Goal: Transaction & Acquisition: Purchase product/service

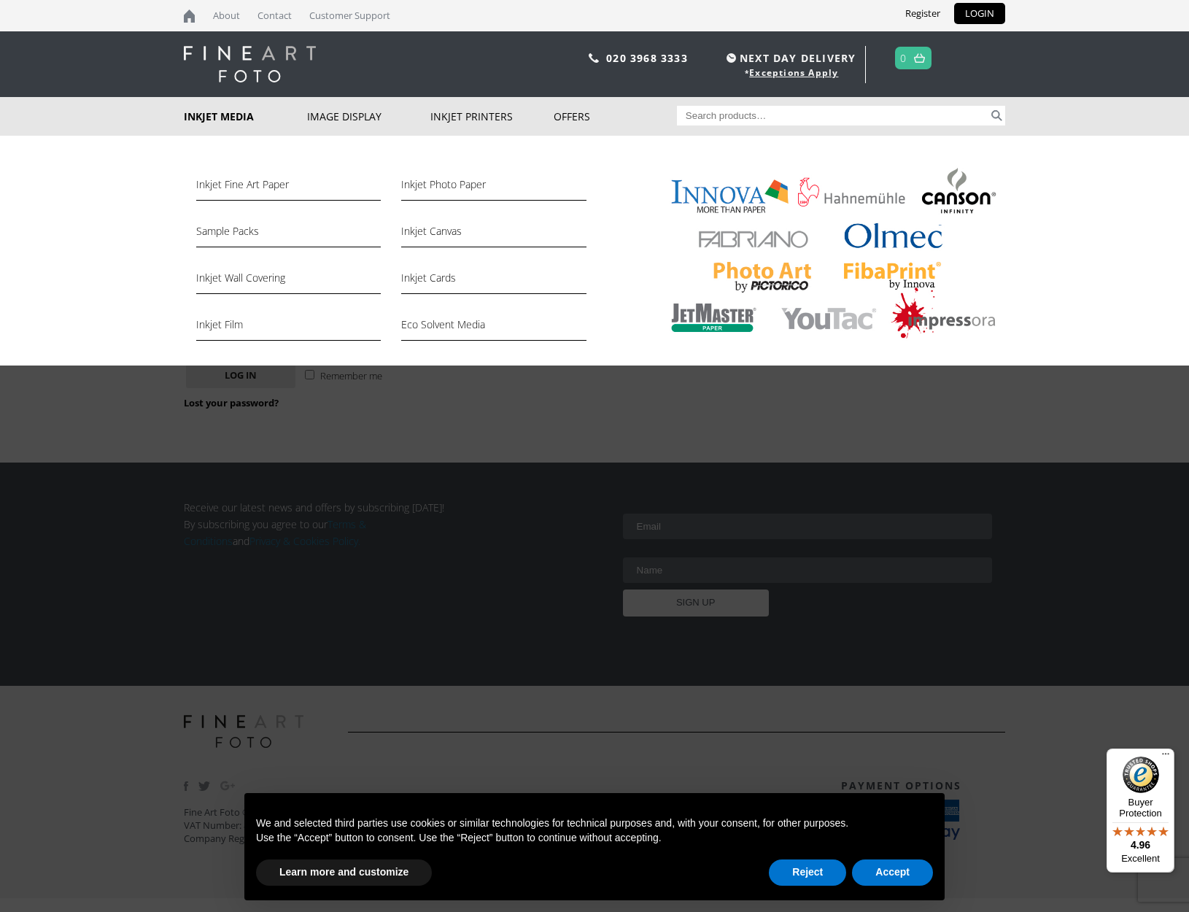
type input "david.ortiz@me.com"
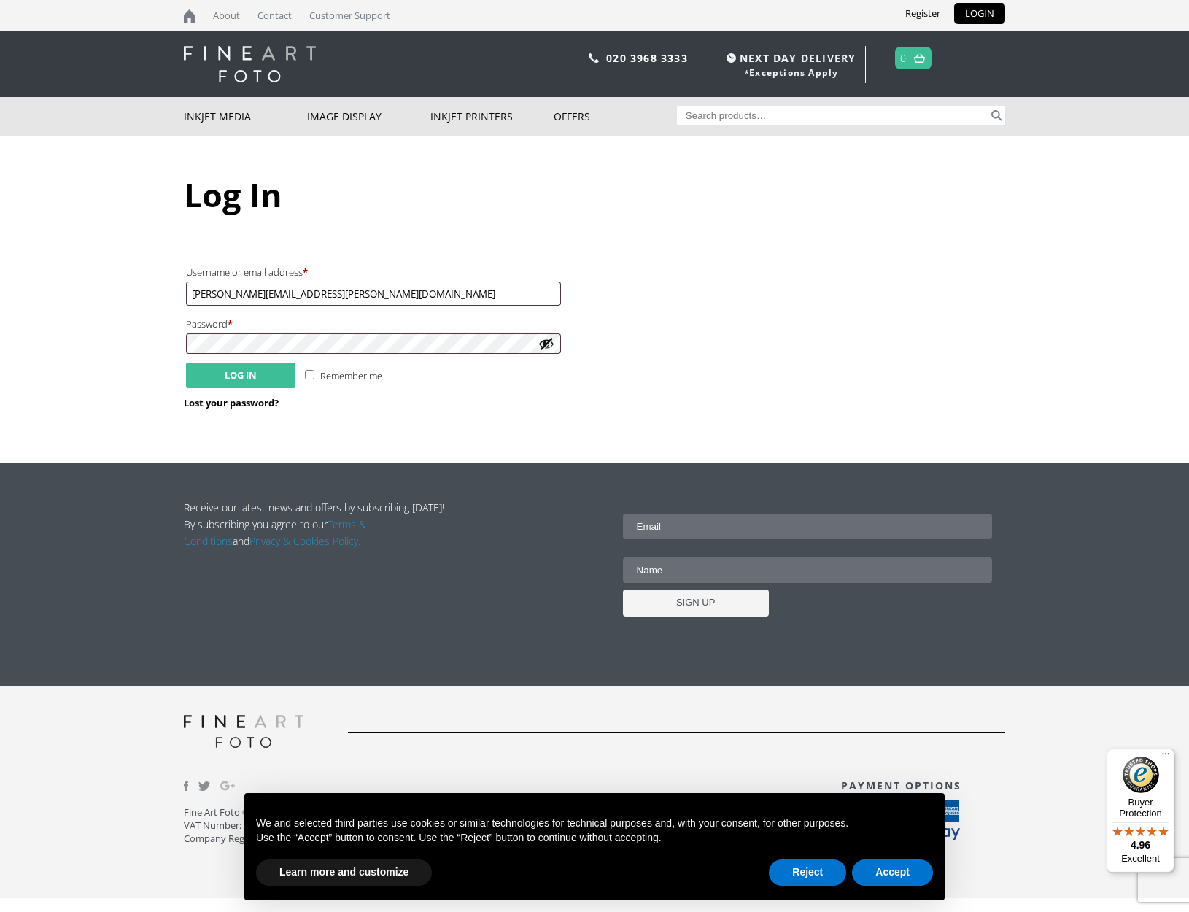
click at [249, 374] on button "Log in" at bounding box center [240, 375] width 109 height 26
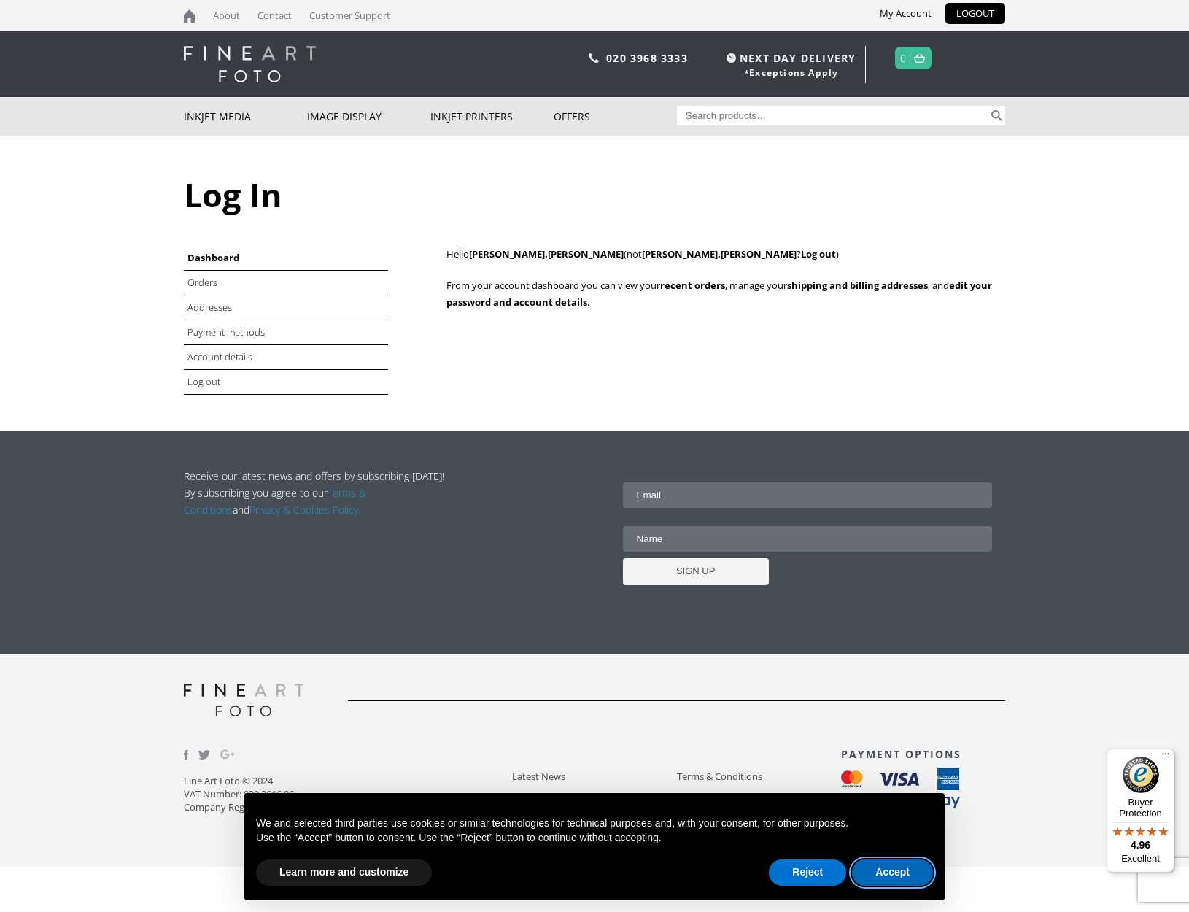
click at [884, 870] on button "Accept" at bounding box center [892, 872] width 81 height 26
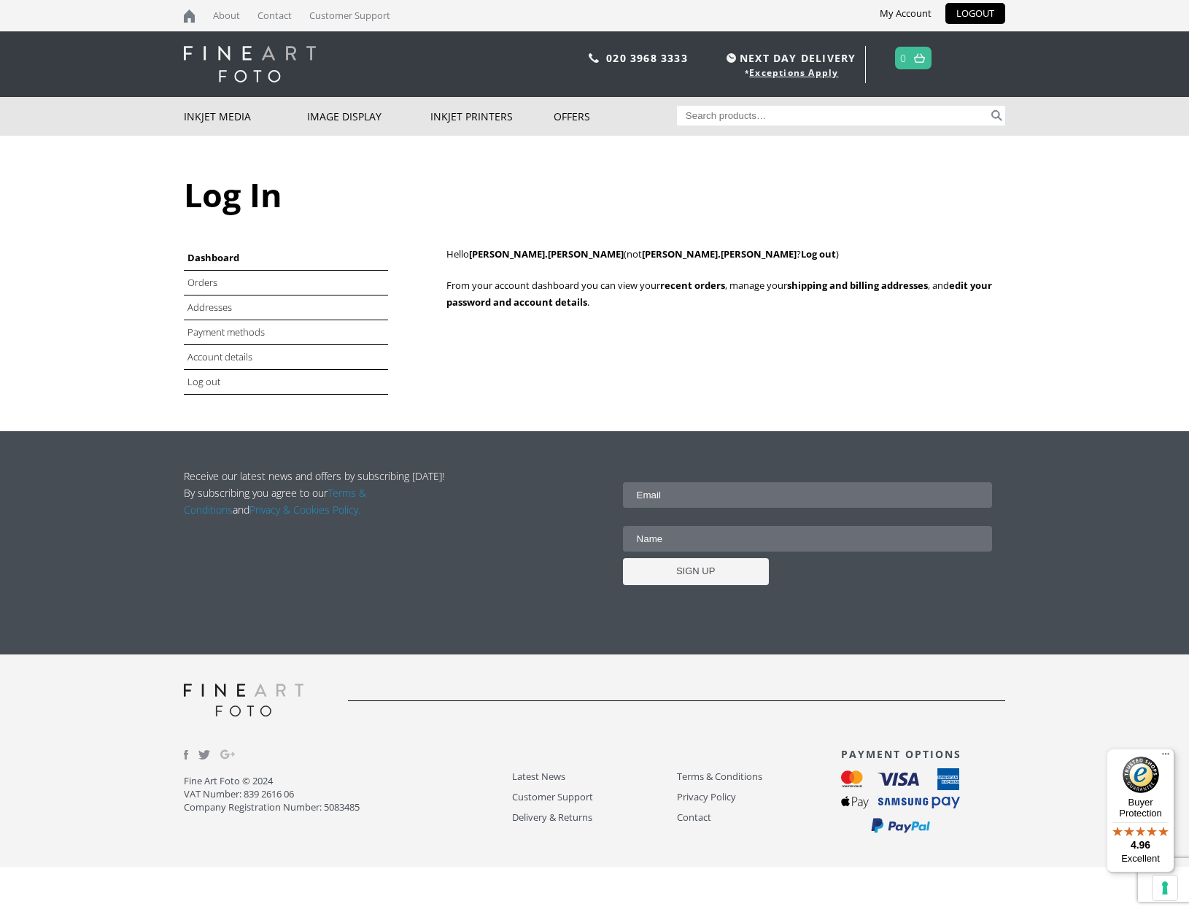
click at [706, 116] on input "Search for:" at bounding box center [833, 116] width 312 height 20
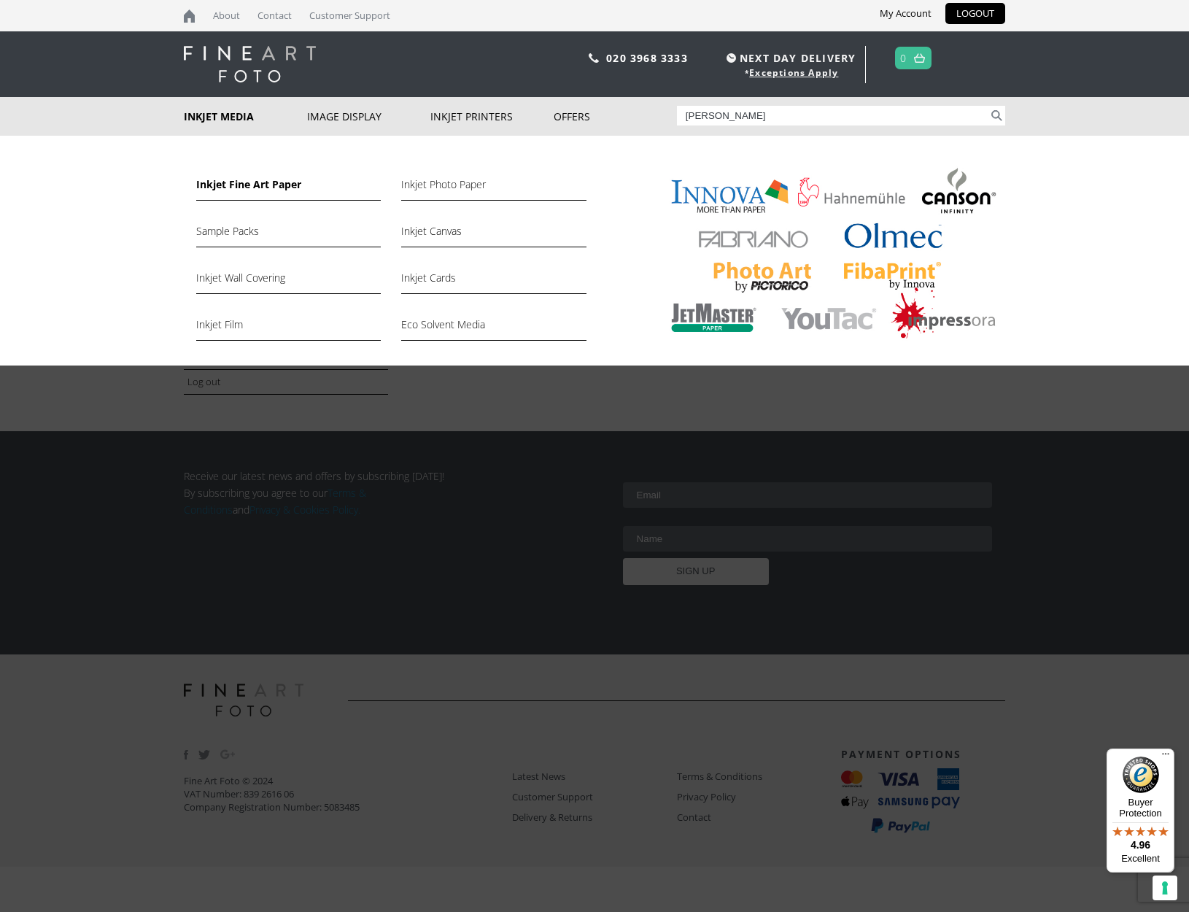
type input "Albrecht"
click at [242, 184] on link "Inkjet Fine Art Paper" at bounding box center [288, 188] width 184 height 25
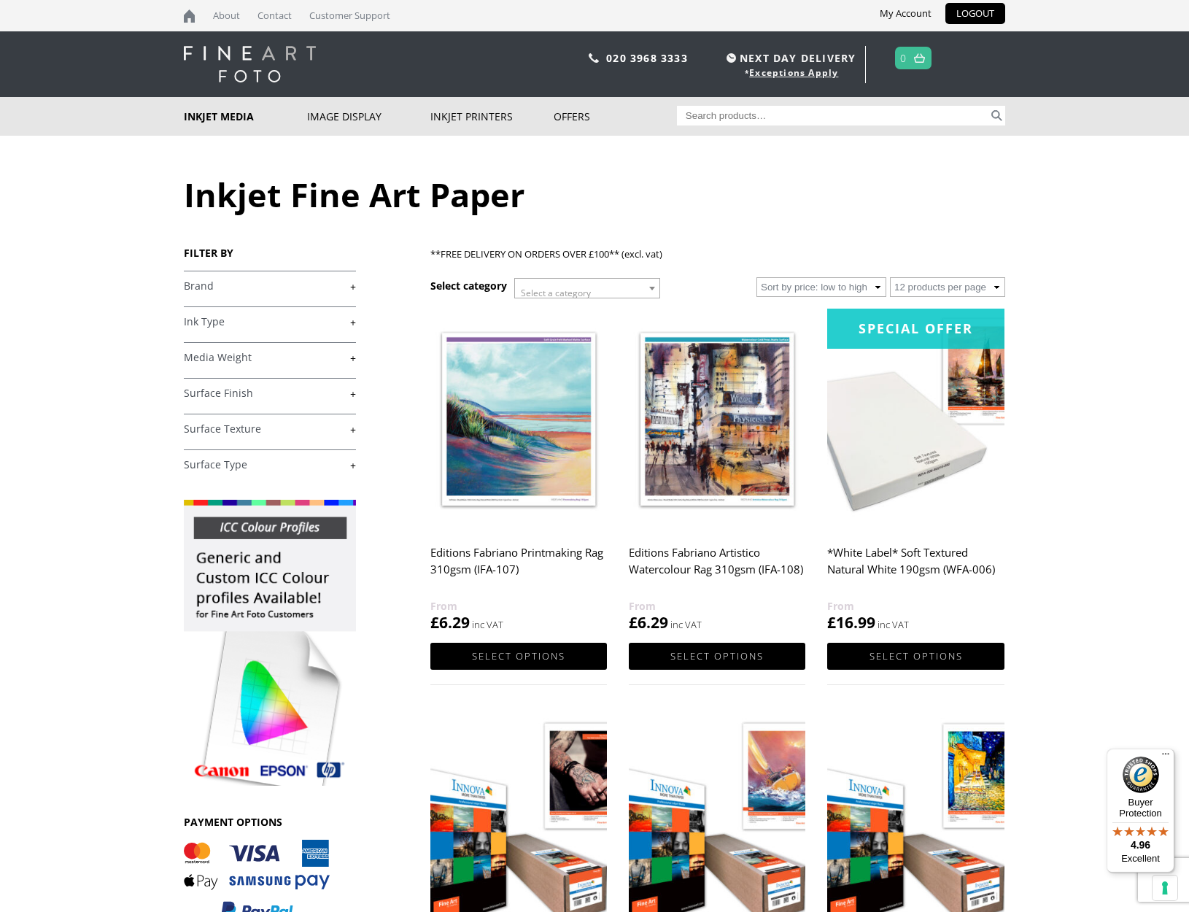
click at [240, 361] on link "+" at bounding box center [270, 358] width 172 height 14
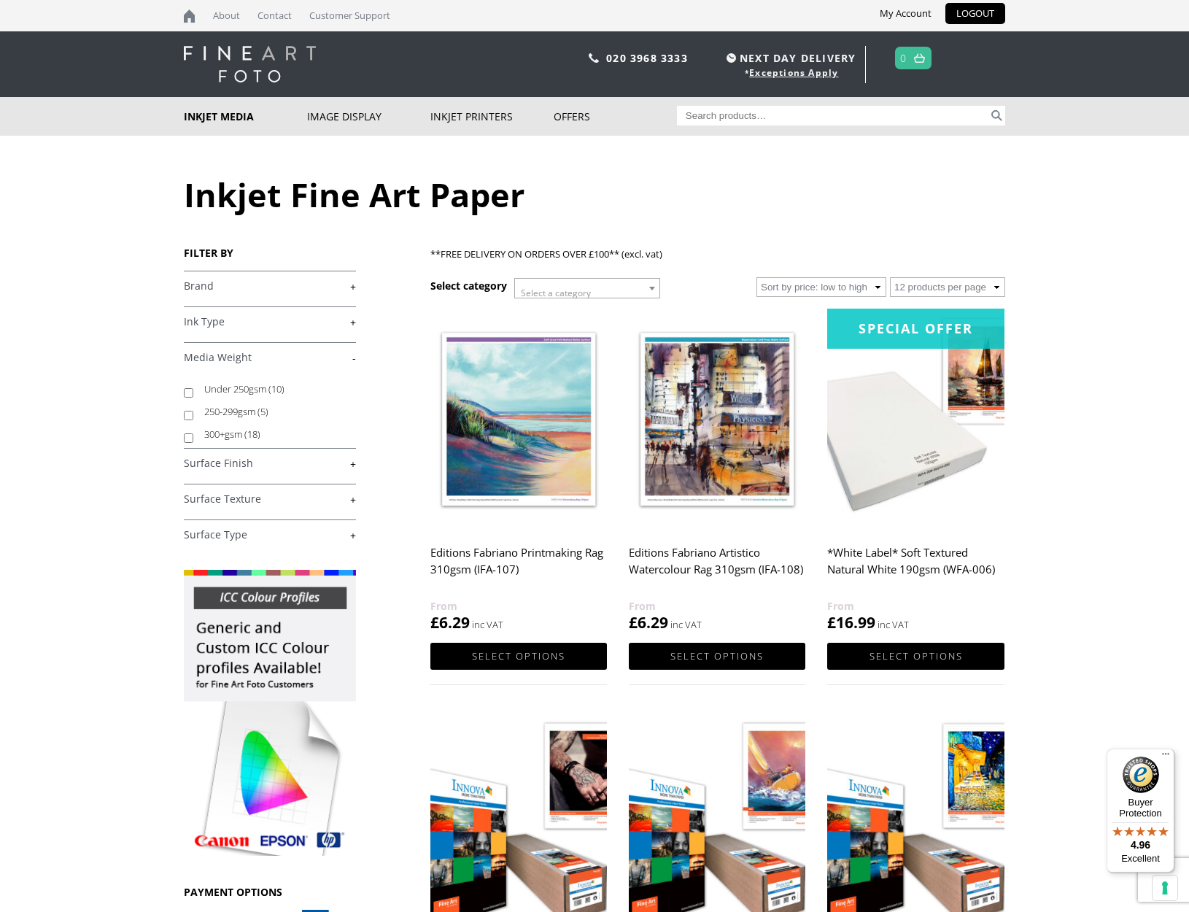
click at [211, 276] on h4 "Brand +" at bounding box center [270, 285] width 172 height 29
click at [211, 289] on link "+" at bounding box center [270, 286] width 172 height 14
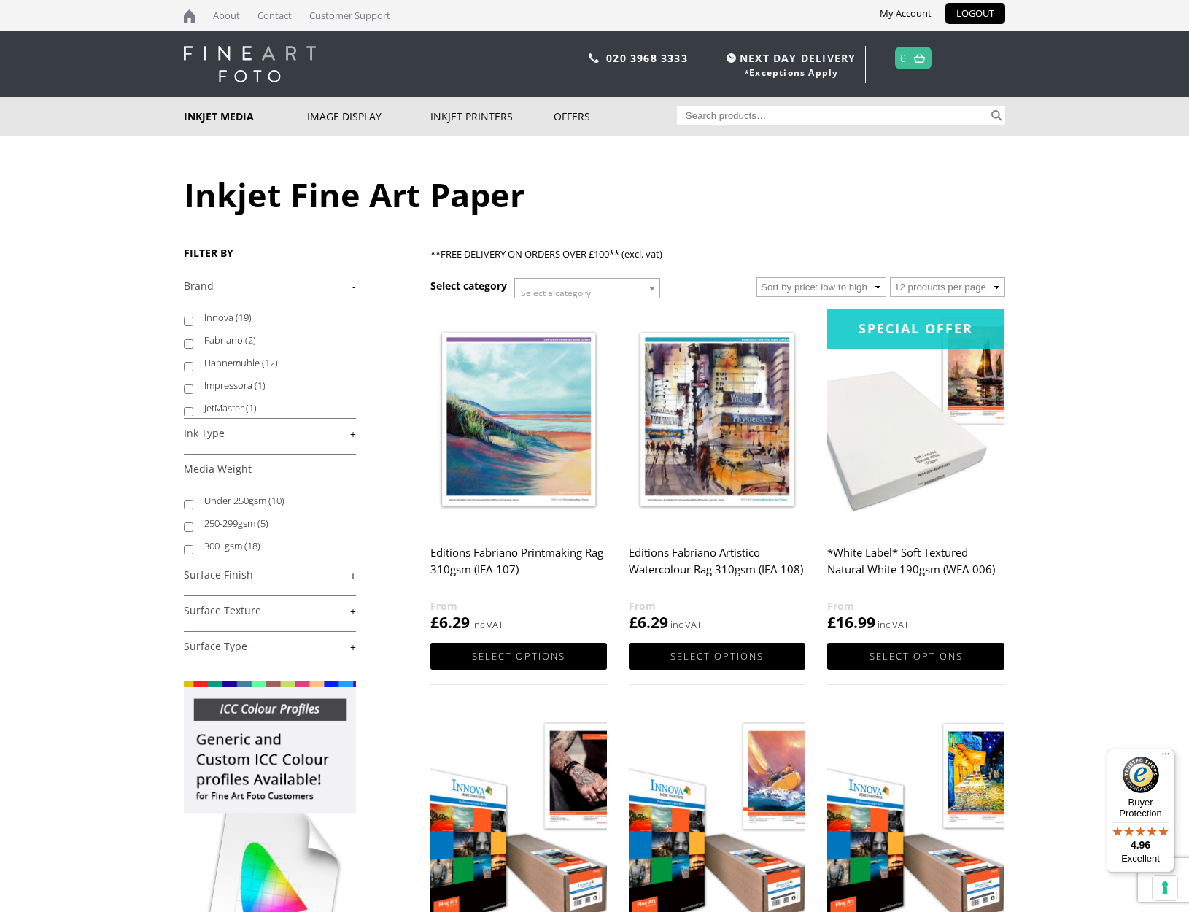
click at [221, 365] on label "Hahnemuhle (12)" at bounding box center [273, 362] width 138 height 23
click at [193, 365] on input "Hahnemuhle (12)" at bounding box center [188, 366] width 9 height 9
checkbox input "true"
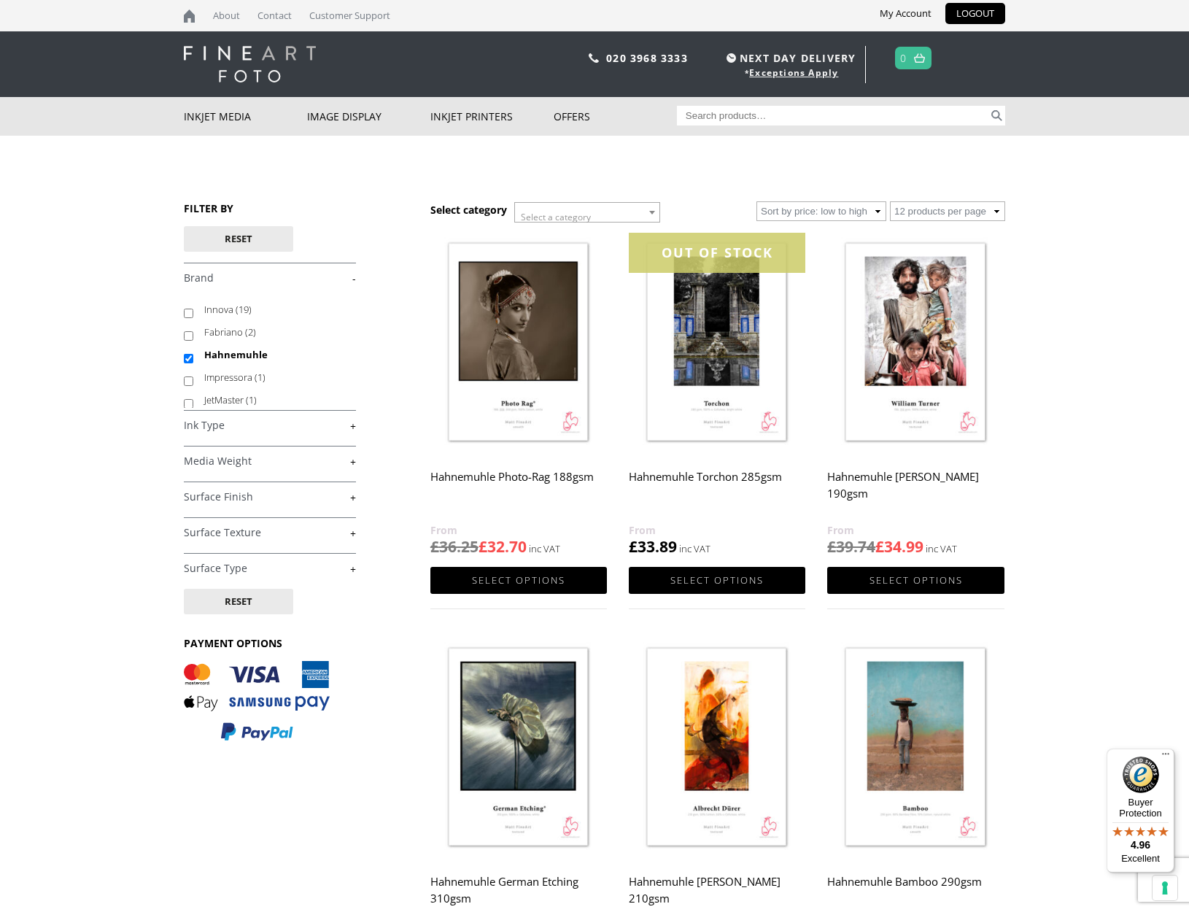
click at [214, 468] on h4 "Media Weight +" at bounding box center [270, 460] width 172 height 29
click at [214, 456] on link "+" at bounding box center [270, 461] width 172 height 14
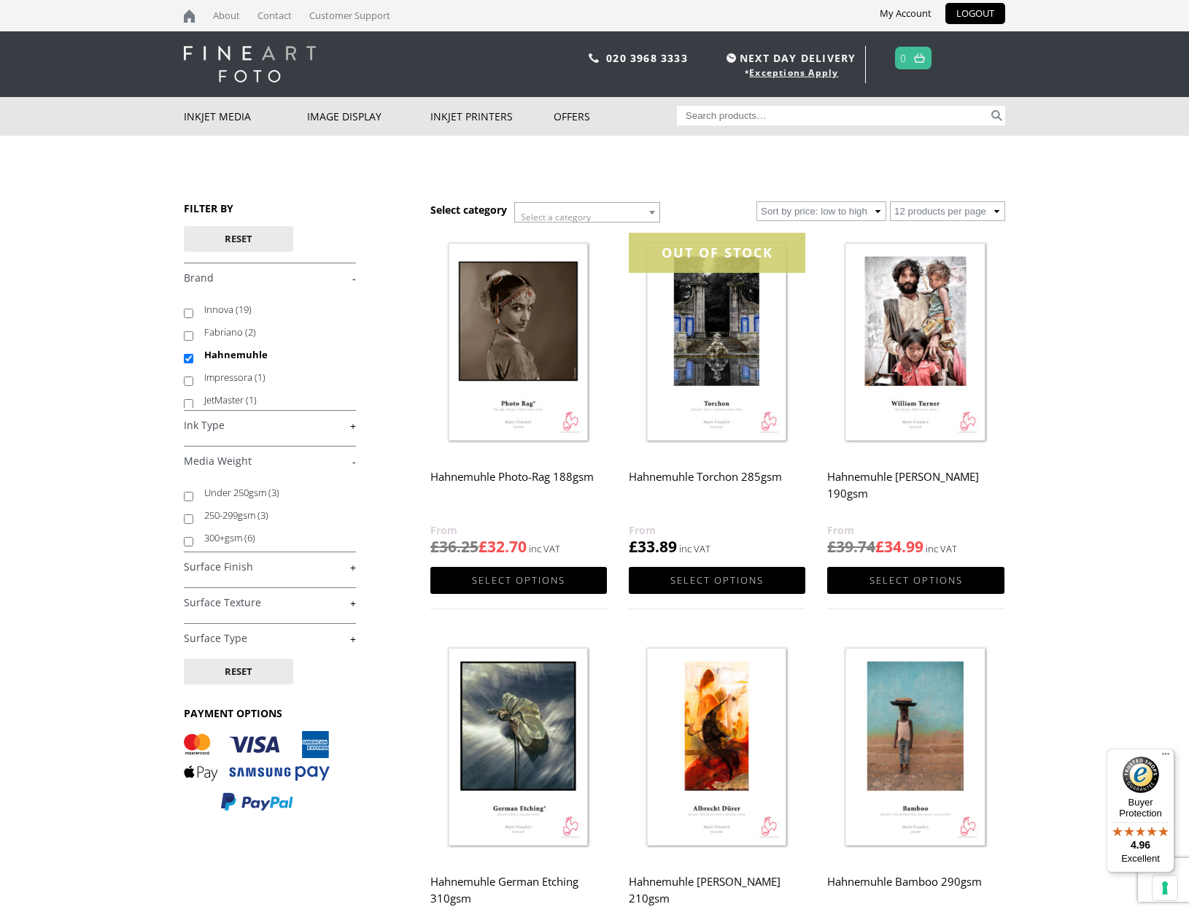
click at [225, 491] on label "Under 250gsm (3)" at bounding box center [273, 492] width 138 height 23
click at [193, 491] on input "Under 250gsm (3)" at bounding box center [188, 495] width 9 height 9
checkbox input "true"
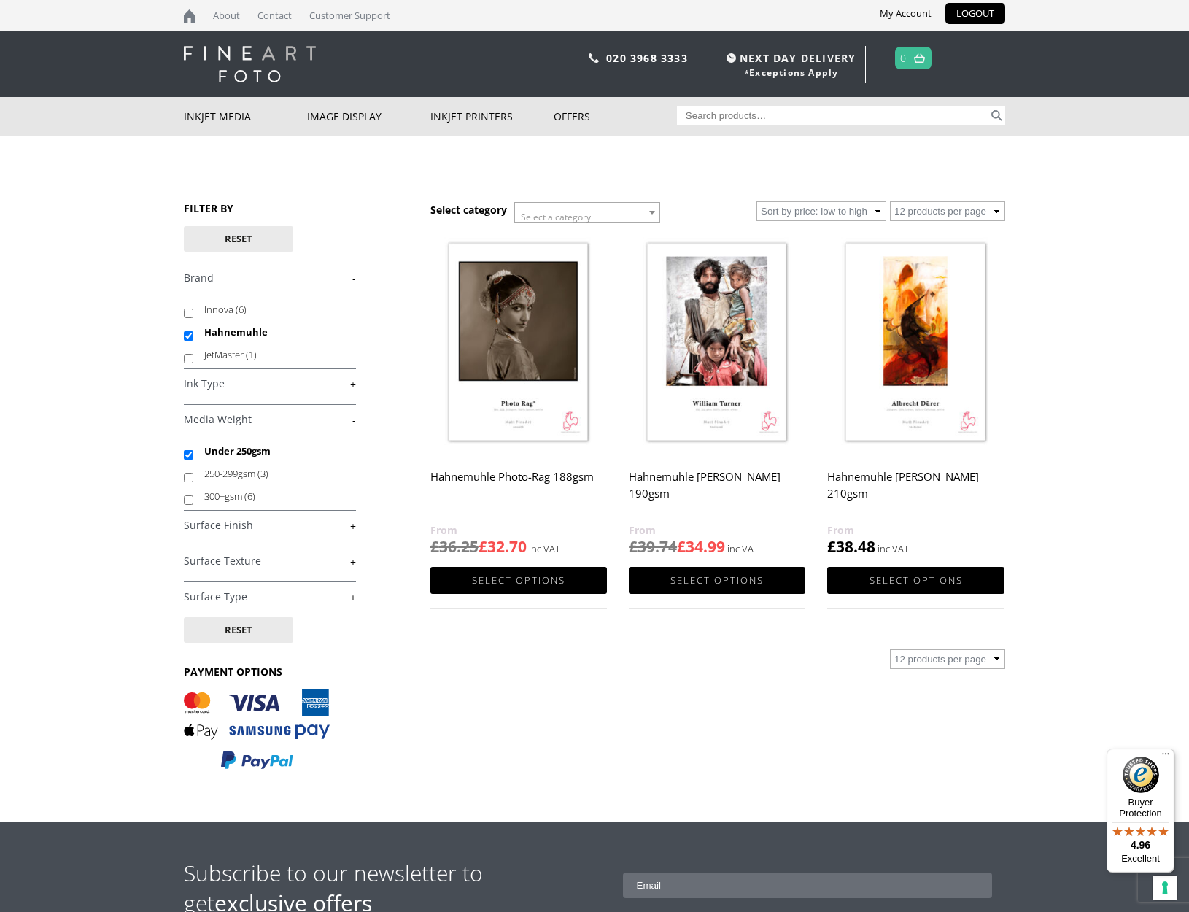
click at [924, 469] on h2 "Hahnemuhle [PERSON_NAME] 210gsm" at bounding box center [915, 492] width 176 height 58
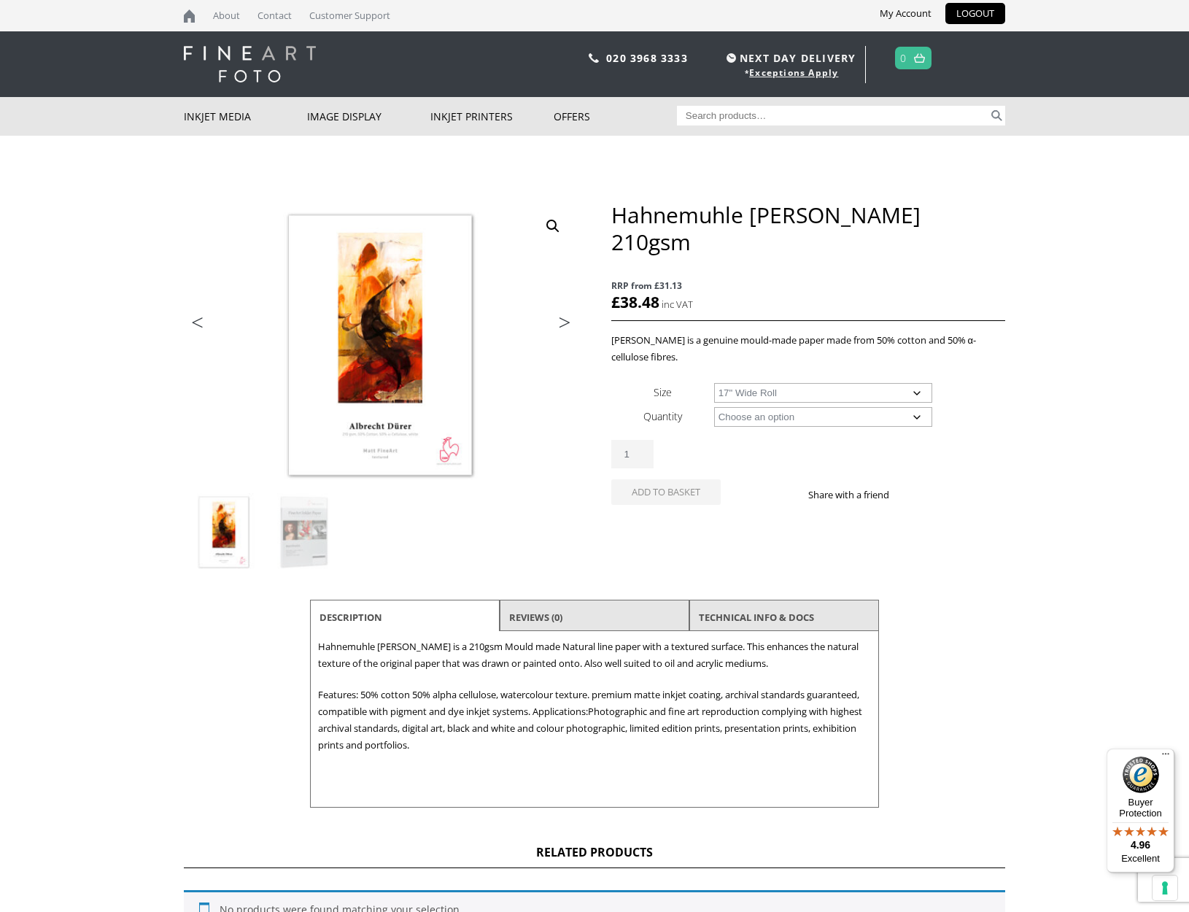
select select "17-wide-roll"
click at [739, 404] on form "Size Choose an option A4 Sheet A3 Sheet A3+ Sheet A2 Sheet 17" Wide Roll 24" Wi…" at bounding box center [808, 448] width 394 height 136
select select "12m"
select select "17-wide-roll"
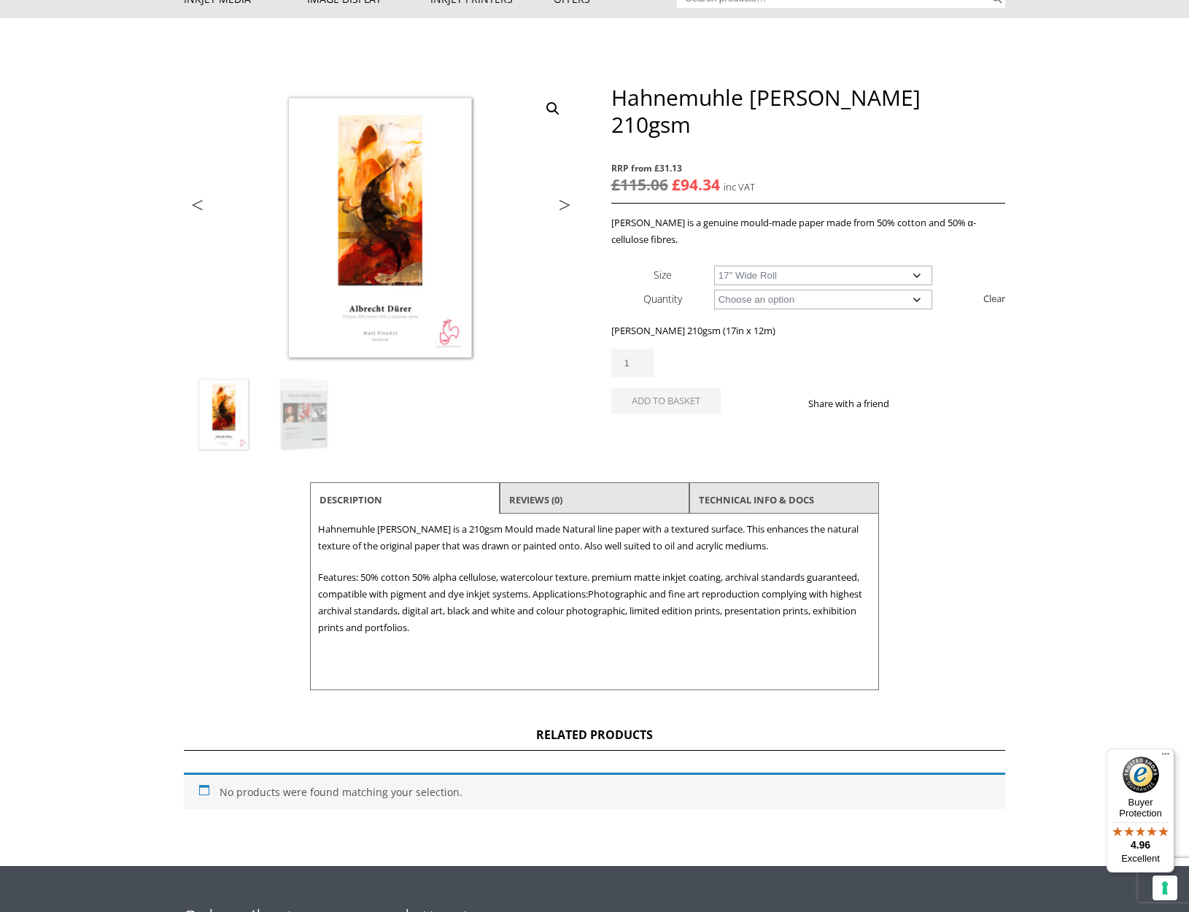
scroll to position [118, 0]
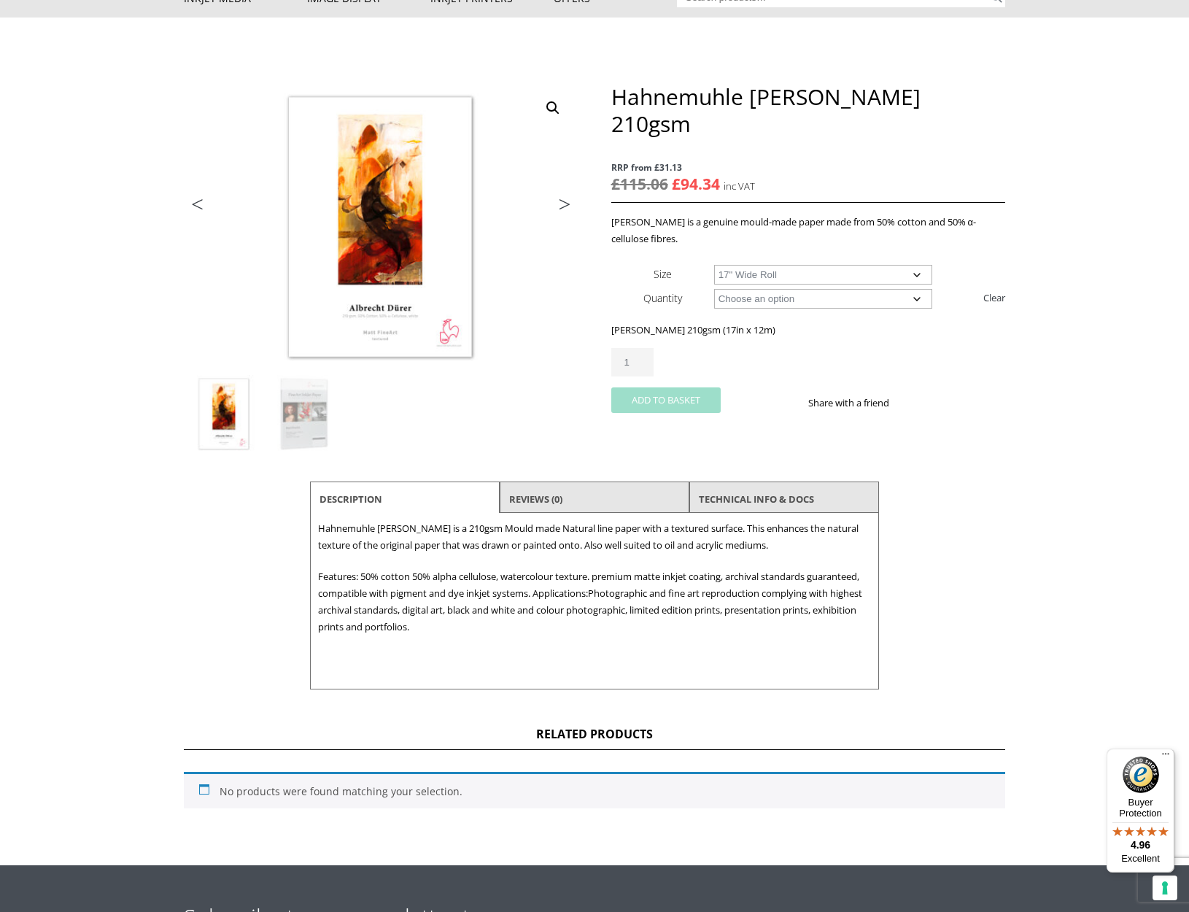
click at [675, 387] on button "Add to basket" at bounding box center [665, 400] width 109 height 26
